Goal: Task Accomplishment & Management: Complete application form

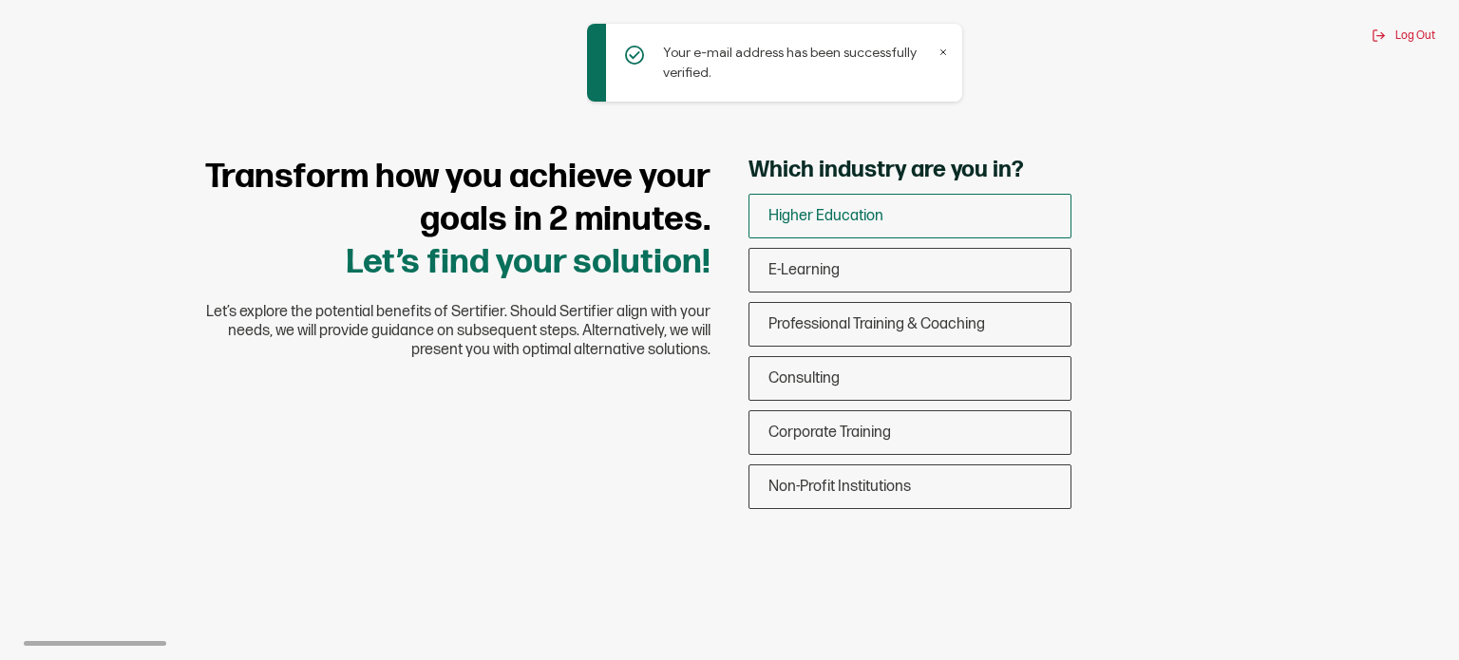
click at [869, 214] on span "Higher Education" at bounding box center [825, 216] width 115 height 18
click at [0, 0] on input "Higher Education" at bounding box center [0, 0] width 0 height 0
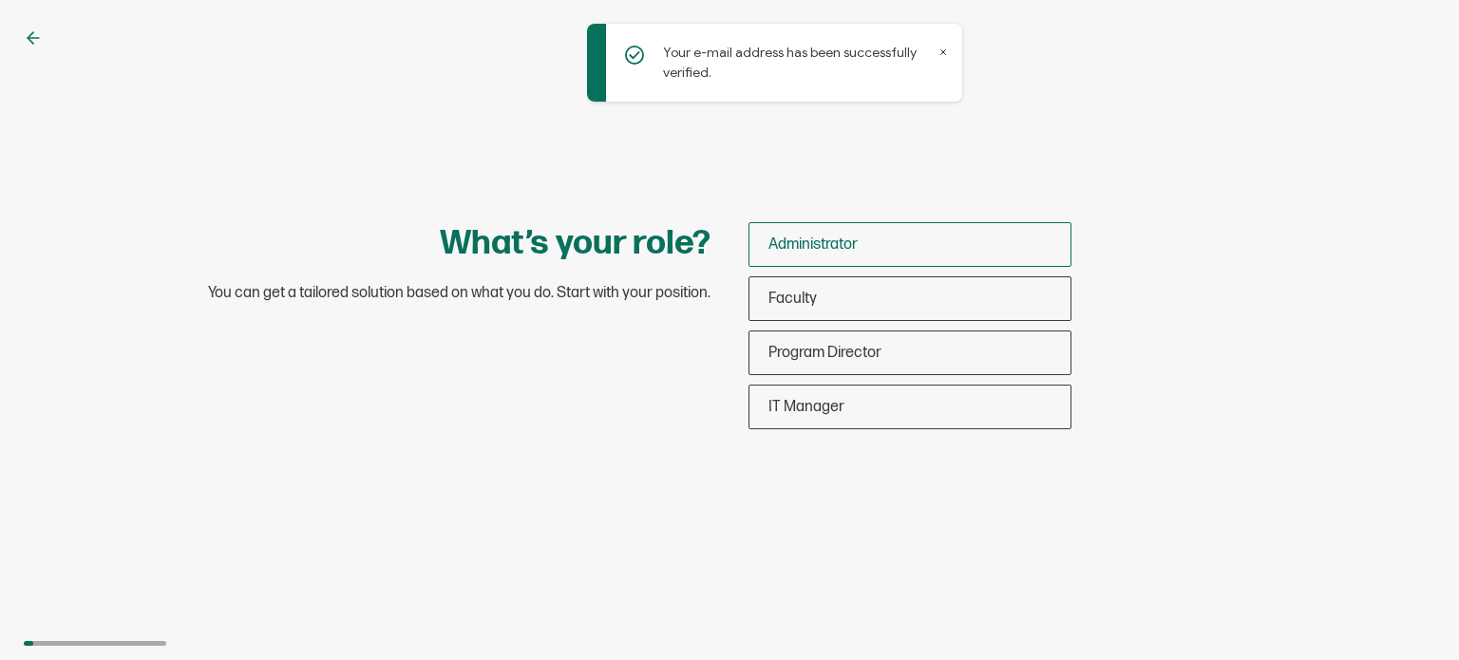
click at [862, 247] on div "Administrator" at bounding box center [909, 244] width 321 height 45
click at [0, 0] on input "Administrator" at bounding box center [0, 0] width 0 height 0
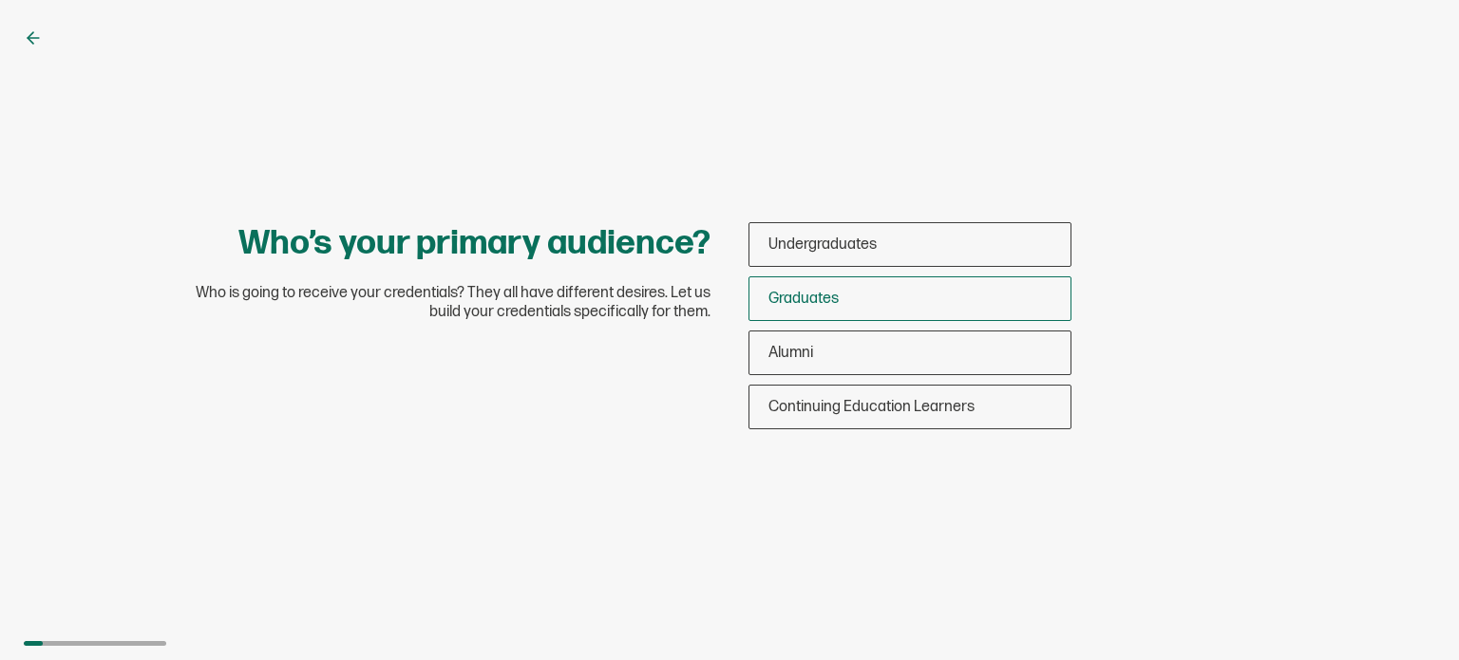
click at [853, 296] on div "Graduates" at bounding box center [909, 298] width 321 height 45
click at [0, 0] on input "Graduates" at bounding box center [0, 0] width 0 height 0
